Goal: Task Accomplishment & Management: Complete application form

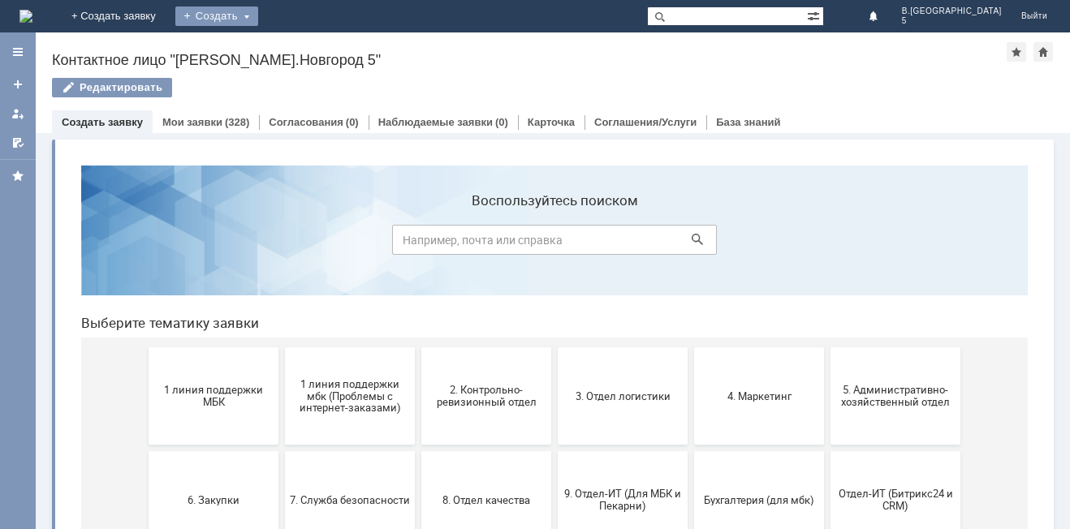
click at [258, 11] on div "Создать" at bounding box center [216, 15] width 83 height 19
click at [302, 52] on link "Заявка" at bounding box center [240, 48] width 123 height 19
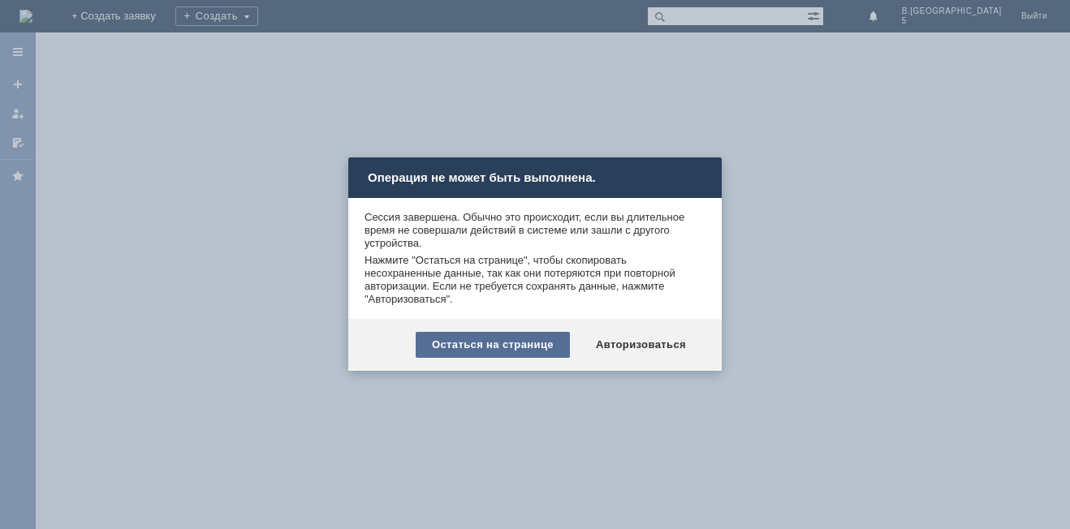
click at [497, 346] on div "Остаться на странице" at bounding box center [493, 345] width 154 height 26
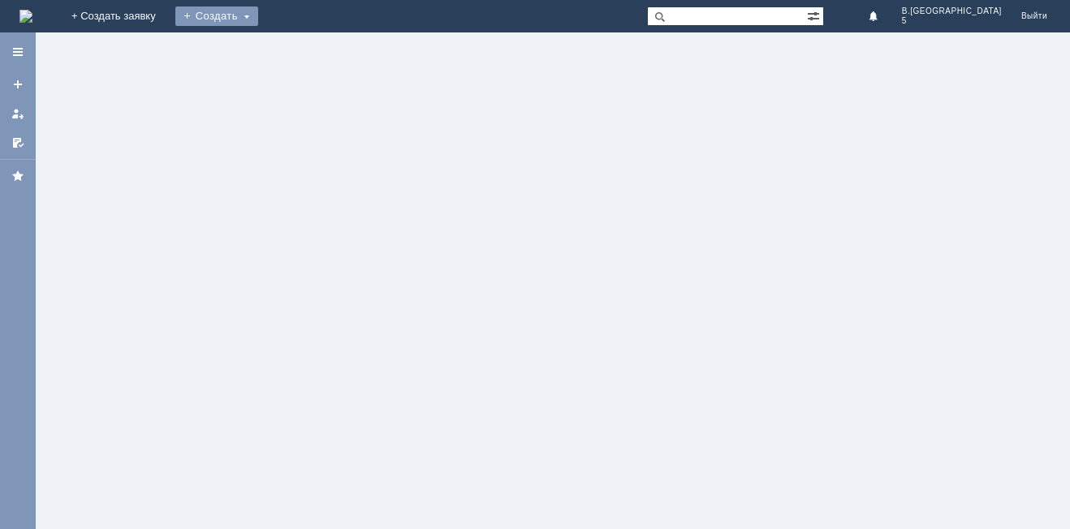
click at [258, 18] on div "Создать" at bounding box center [216, 15] width 83 height 19
click at [302, 51] on link "Заявка" at bounding box center [240, 48] width 123 height 19
click at [258, 17] on div "Создать" at bounding box center [216, 15] width 83 height 19
click at [302, 55] on link "Заявка" at bounding box center [240, 48] width 123 height 19
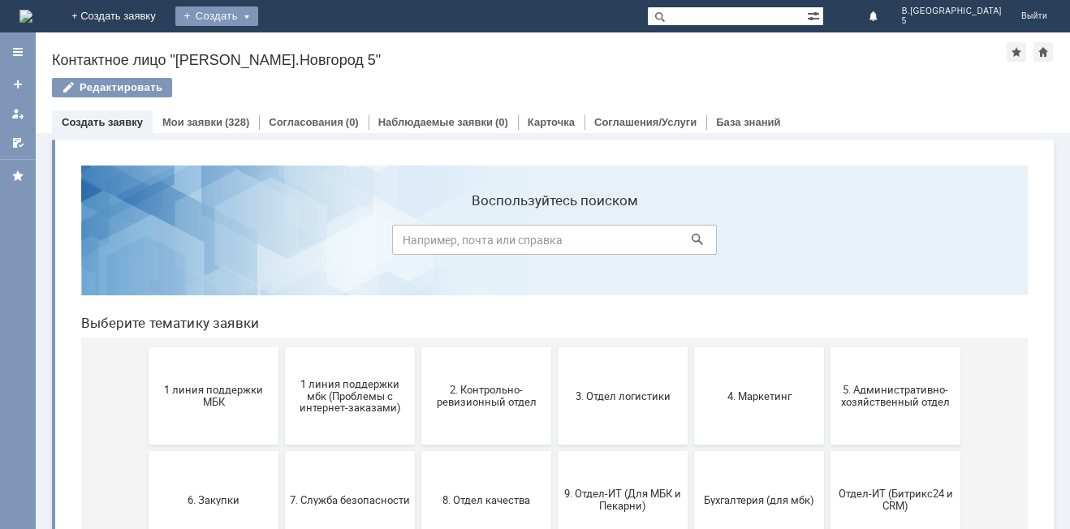
click at [258, 19] on div "Создать" at bounding box center [216, 15] width 83 height 19
click at [302, 53] on link "Заявка" at bounding box center [240, 48] width 123 height 19
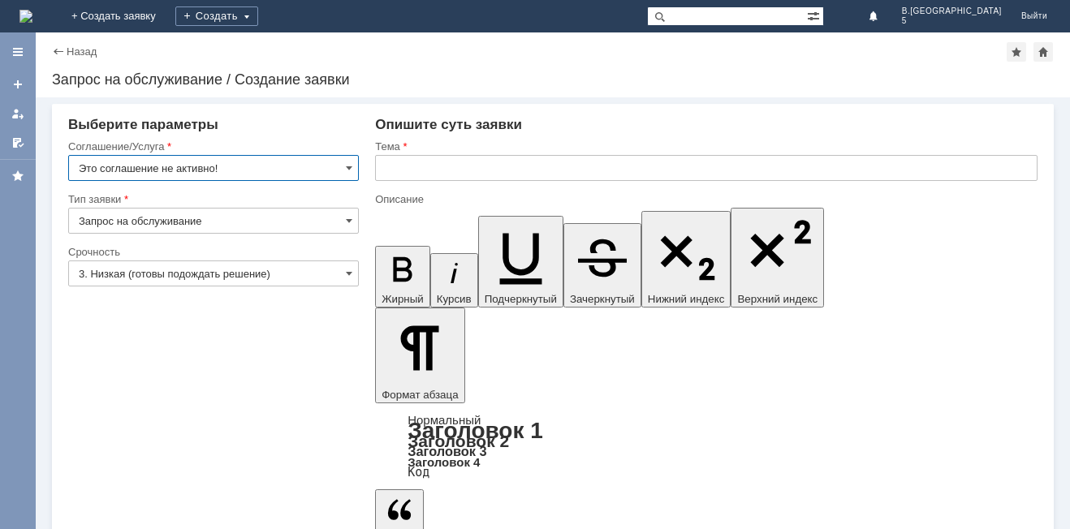
click at [338, 166] on input "Это соглашение не активно!" at bounding box center [213, 168] width 291 height 26
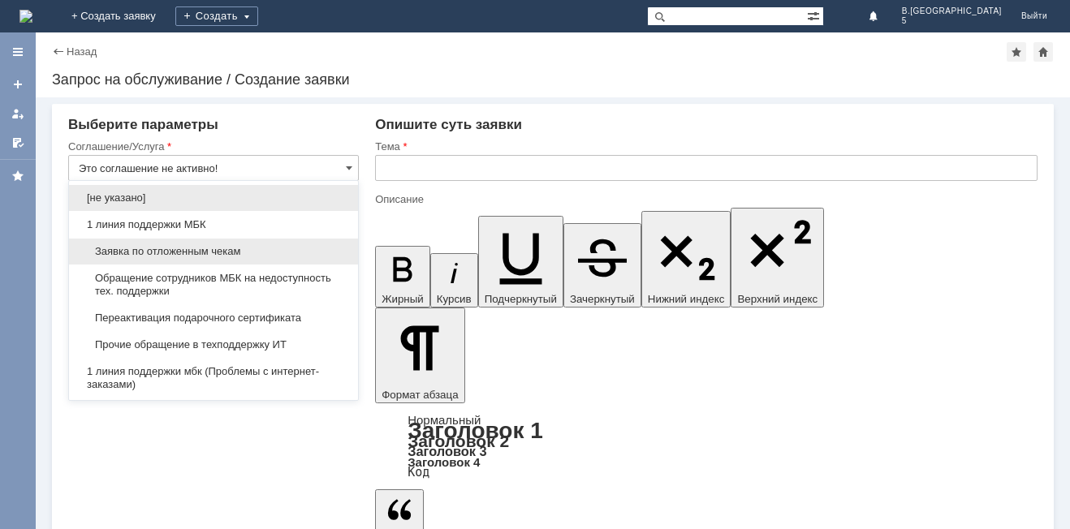
click at [171, 248] on span "Заявка по отложенным чекам" at bounding box center [214, 251] width 270 height 13
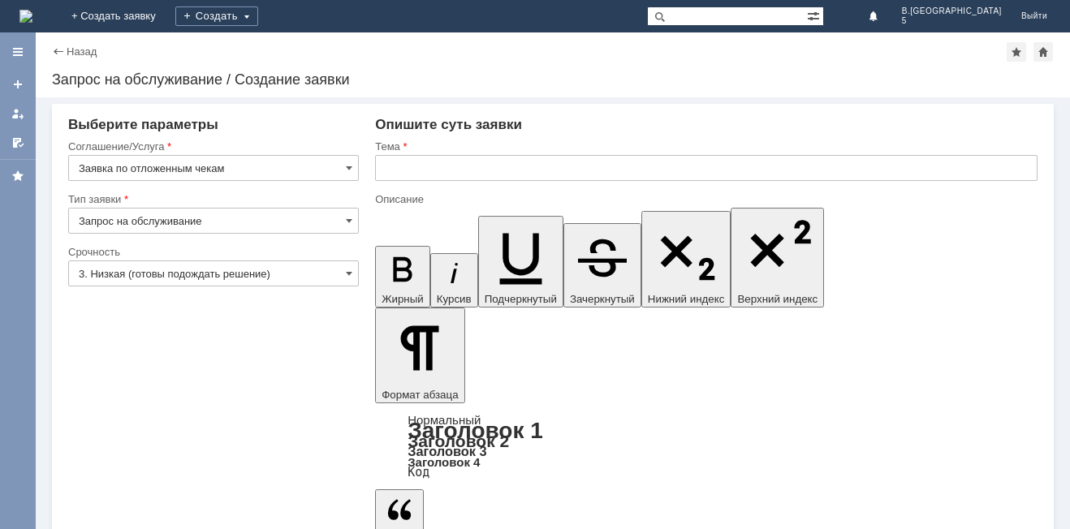
type input "Заявка по отложенным чекам"
click at [349, 266] on input "3. Низкая (готовы подождать решение)" at bounding box center [213, 274] width 291 height 26
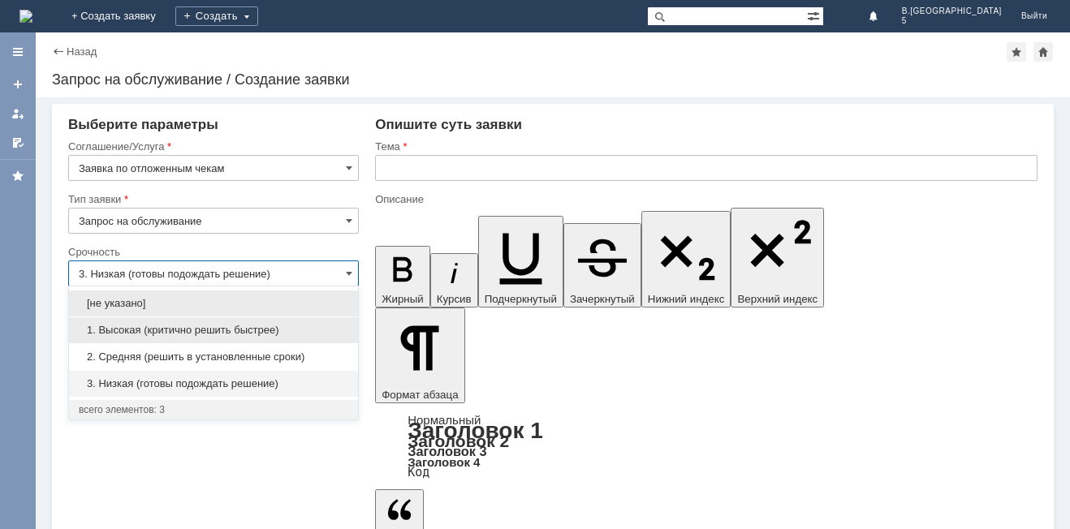
click at [180, 333] on span "1. Высокая (критично решить быстрее)" at bounding box center [214, 330] width 270 height 13
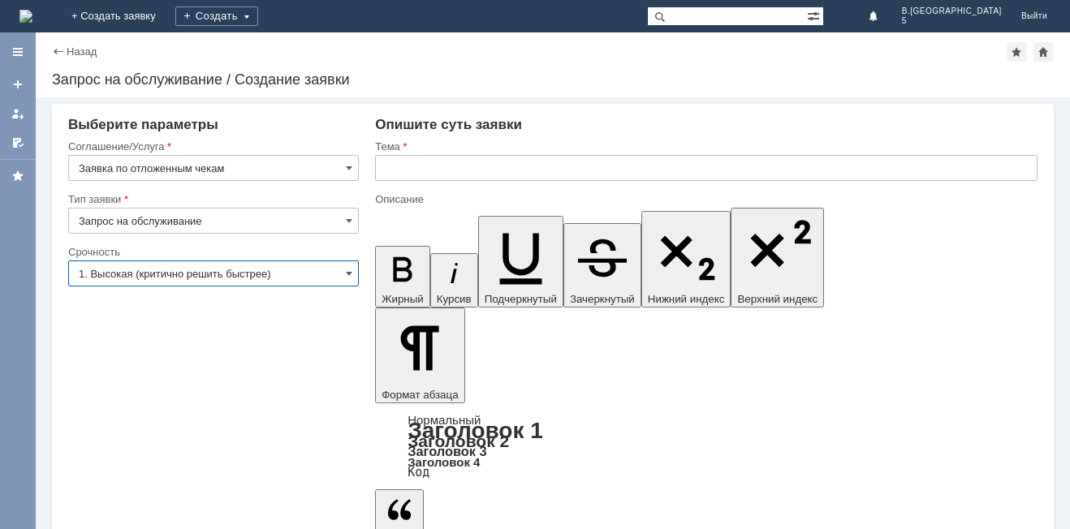
type input "1. Высокая (критично решить быстрее)"
click at [400, 163] on input "text" at bounding box center [706, 168] width 662 height 26
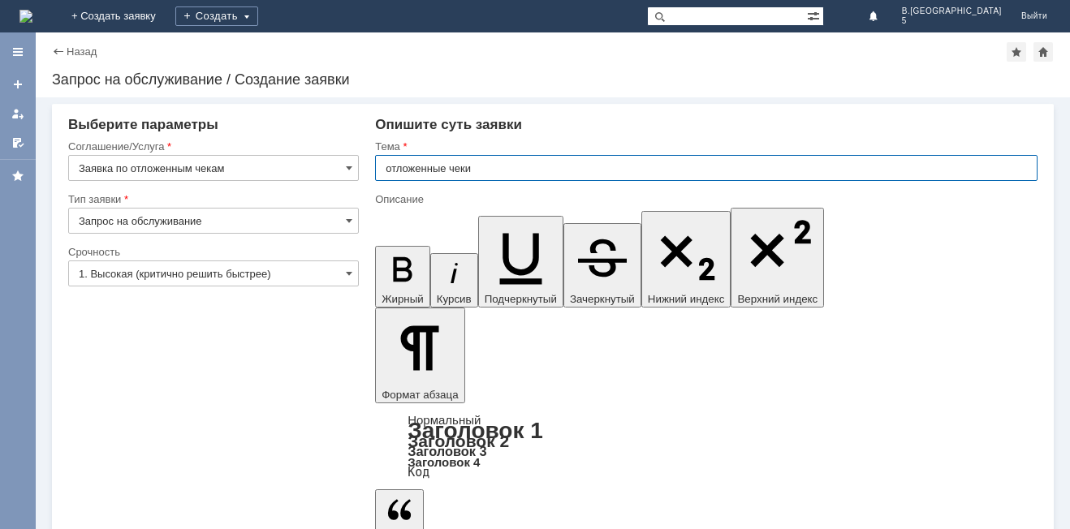
type input "отложенные чеки"
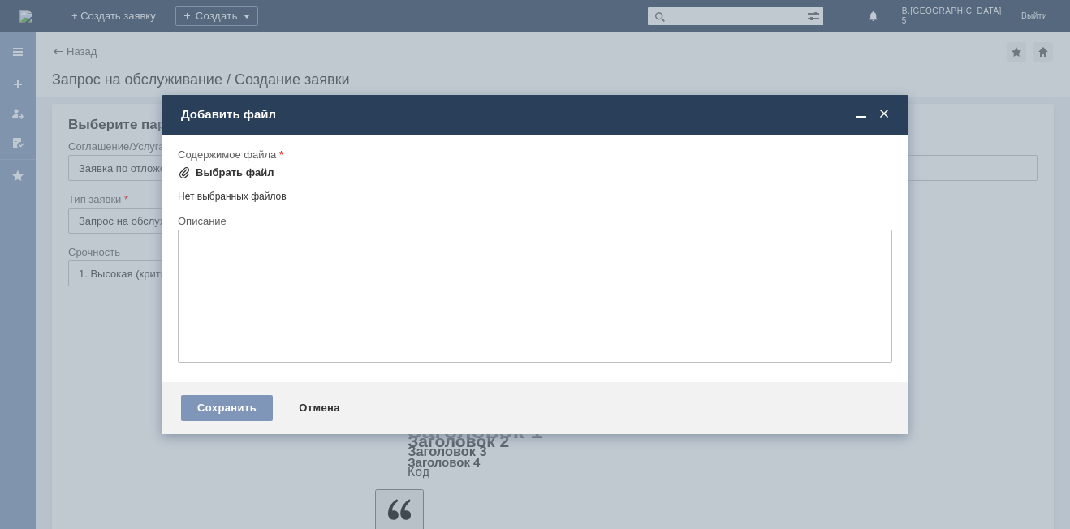
click at [261, 167] on div "Выбрать файл" at bounding box center [235, 172] width 79 height 13
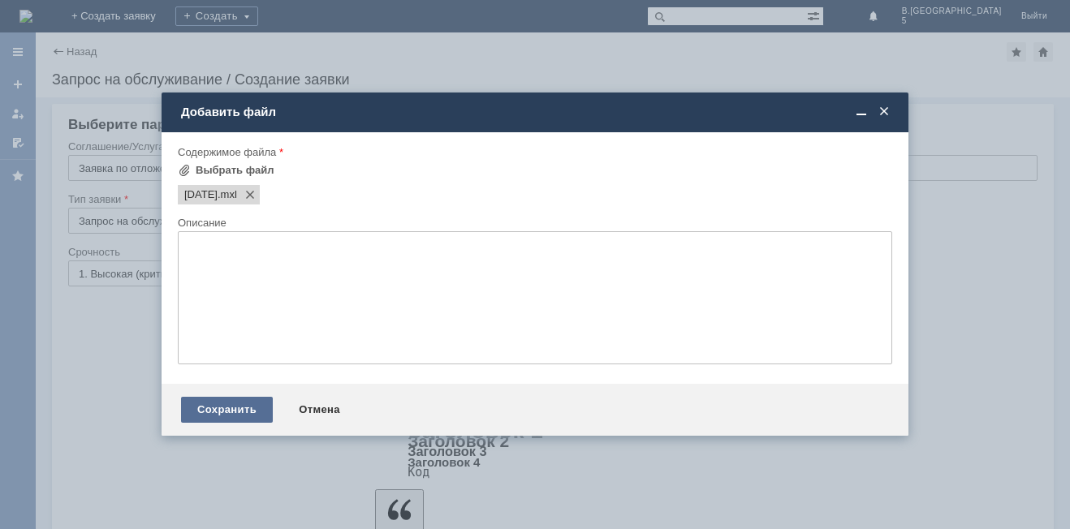
click at [216, 412] on div "Сохранить" at bounding box center [227, 410] width 92 height 26
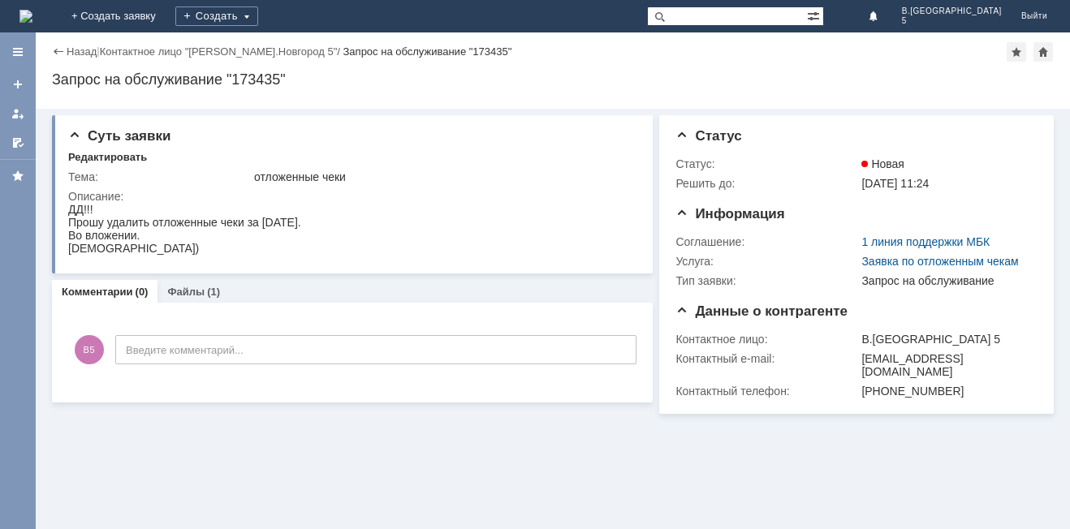
click at [258, 26] on div "Создать" at bounding box center [216, 16] width 83 height 32
click at [258, 17] on div "Создать" at bounding box center [216, 15] width 83 height 19
click at [258, 14] on div "Создать" at bounding box center [216, 15] width 83 height 19
click at [302, 45] on link "Заявка" at bounding box center [240, 48] width 123 height 19
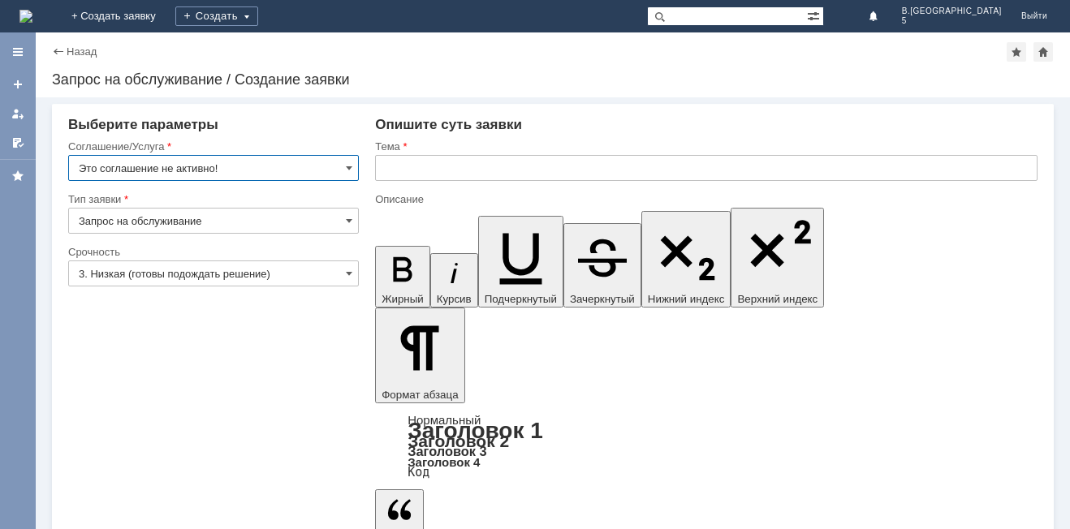
click at [331, 166] on input "Это соглашение не активно!" at bounding box center [213, 168] width 291 height 26
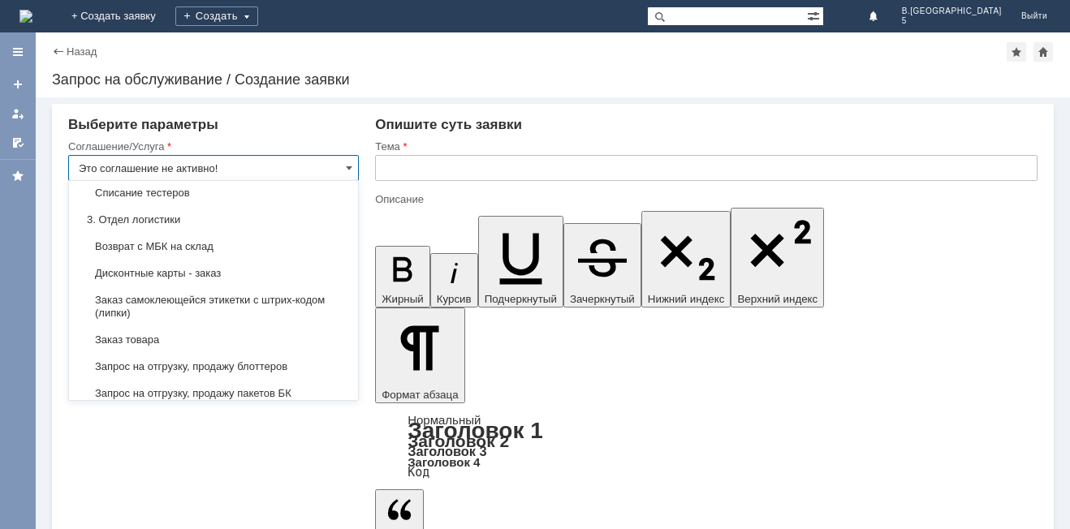
scroll to position [487, 0]
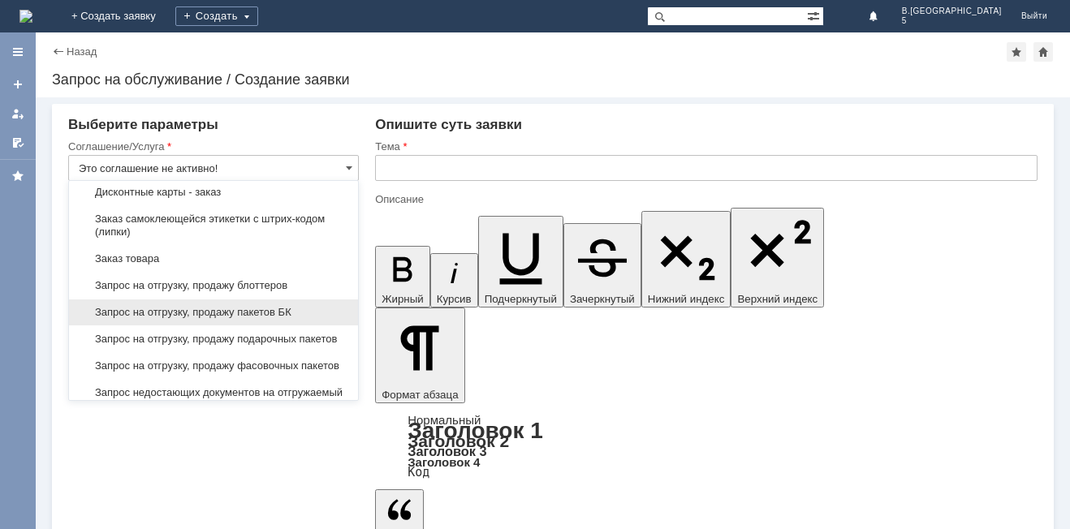
click at [252, 319] on span "Запрос на отгрузку, продажу пакетов БК" at bounding box center [214, 312] width 270 height 13
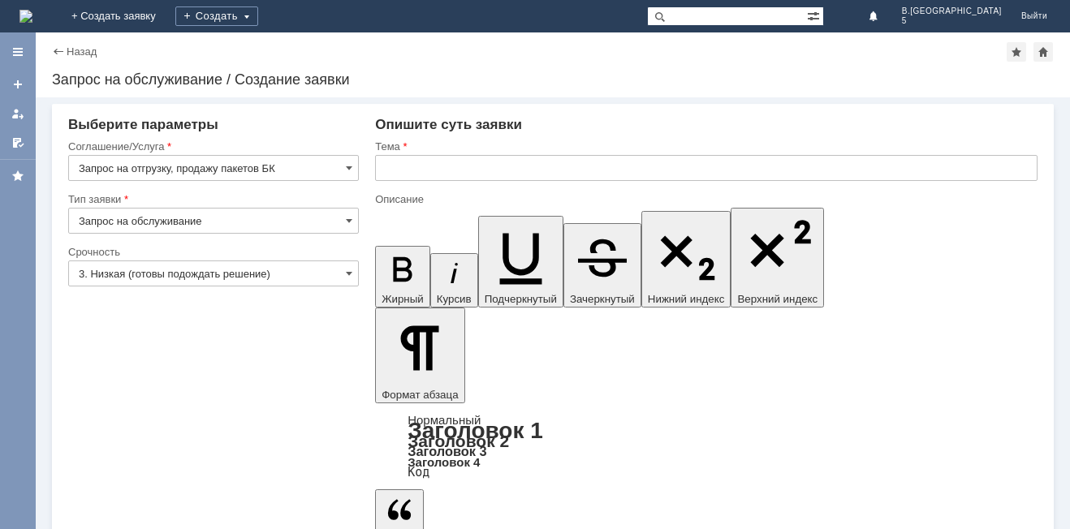
type input "Запрос на отгрузку, продажу пакетов БК"
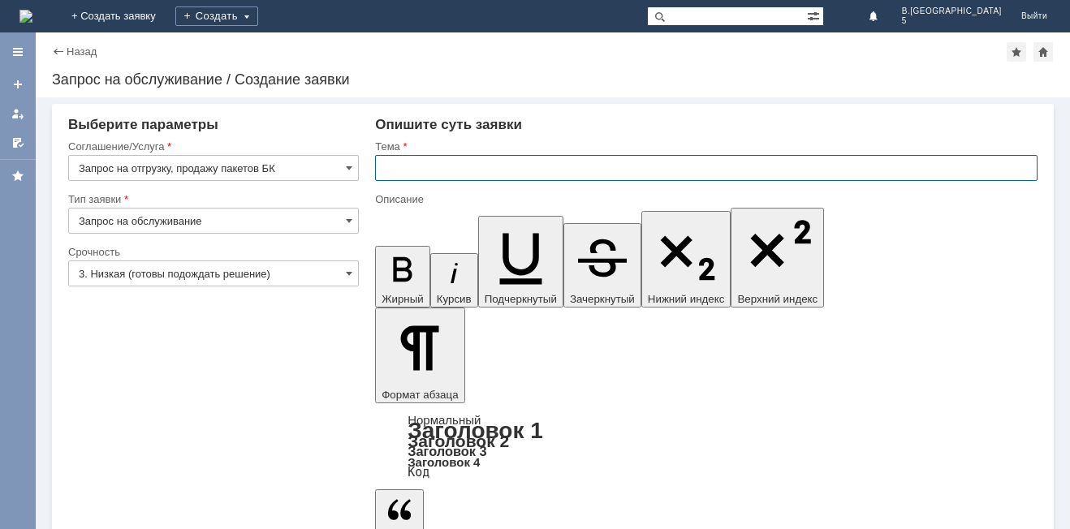
click at [404, 169] on input "text" at bounding box center [706, 168] width 662 height 26
type input "пакеты БК"
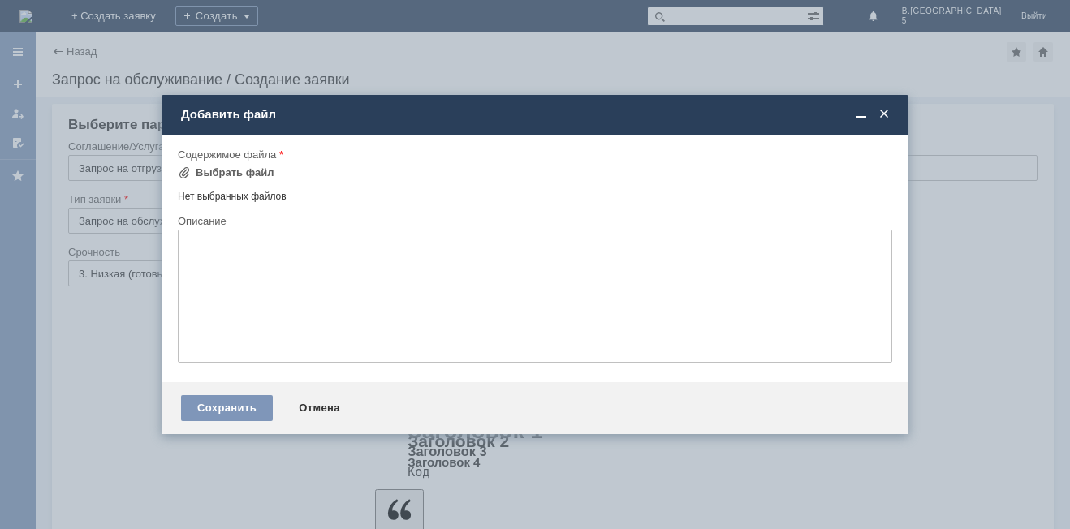
click at [884, 112] on span at bounding box center [884, 114] width 16 height 15
